Goal: Task Accomplishment & Management: Use online tool/utility

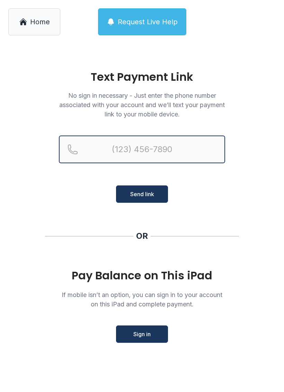
click at [151, 143] on input "Reservation phone number" at bounding box center [142, 150] width 166 height 28
type input "[PHONE_NUMBER]"
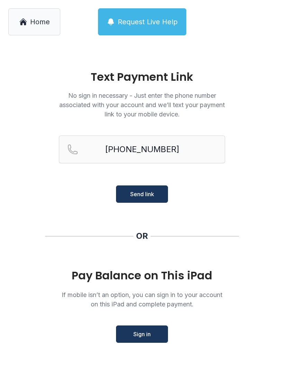
click at [160, 191] on button "Send link" at bounding box center [142, 193] width 52 height 17
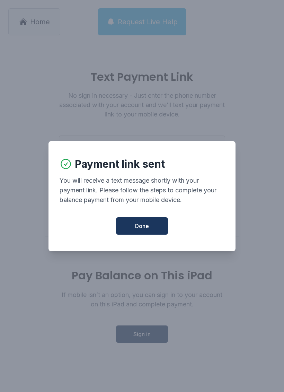
click at [146, 229] on span "Done" at bounding box center [142, 226] width 14 height 8
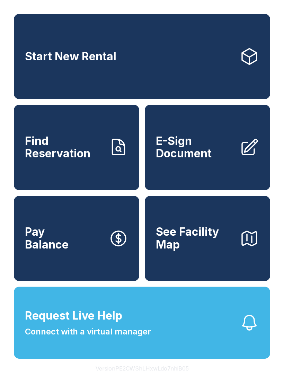
click at [84, 269] on link "Pay Balance" at bounding box center [76, 238] width 125 height 85
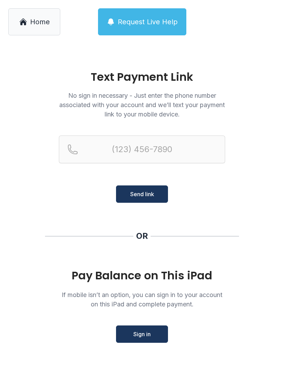
click at [144, 347] on main "Text Payment Link No sign in necessary - Just enter the phone number associated…" at bounding box center [142, 218] width 284 height 348
click at [145, 339] on button "Sign in" at bounding box center [142, 334] width 52 height 17
click at [33, 28] on link "Home" at bounding box center [34, 21] width 52 height 27
